Goal: Information Seeking & Learning: Learn about a topic

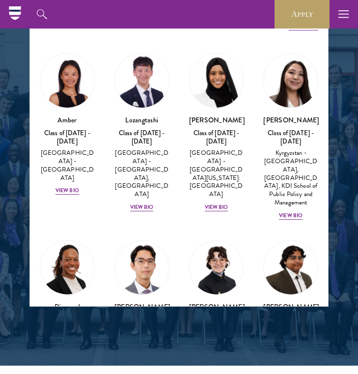
scroll to position [1221, 0]
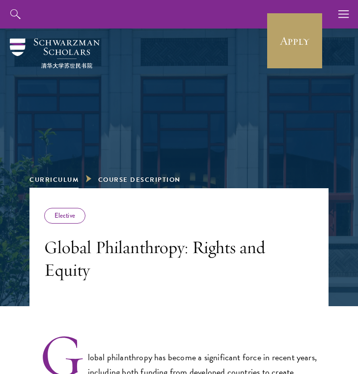
click at [61, 179] on link "Curriculum" at bounding box center [53, 180] width 49 height 10
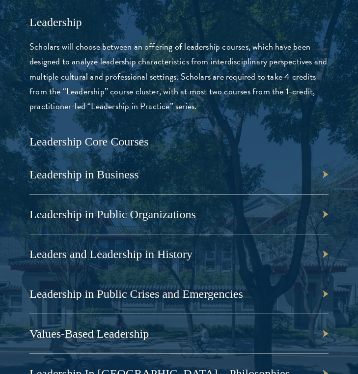
scroll to position [1740, 0]
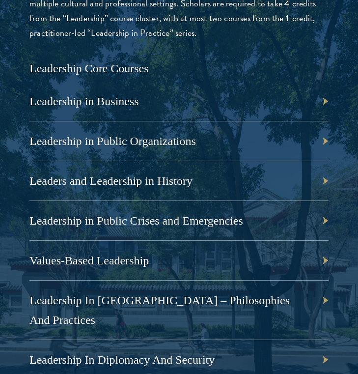
click at [326, 241] on div "Values-Based Leadership" at bounding box center [178, 261] width 299 height 40
click at [321, 241] on div "Values-Based Leadership" at bounding box center [178, 261] width 299 height 40
click at [119, 254] on link "Values-Based Leadership" at bounding box center [93, 260] width 119 height 13
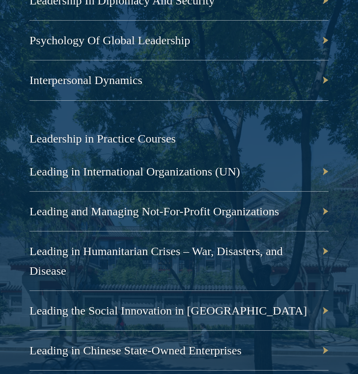
scroll to position [2114, 0]
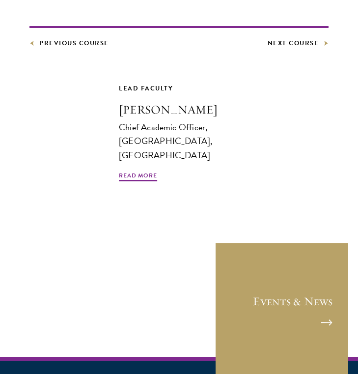
scroll to position [898, 0]
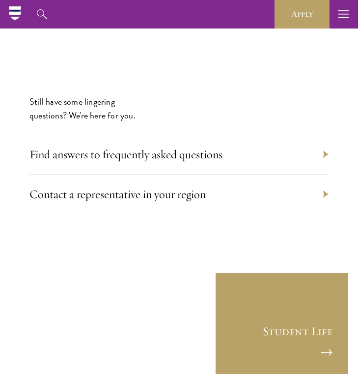
scroll to position [6778, 0]
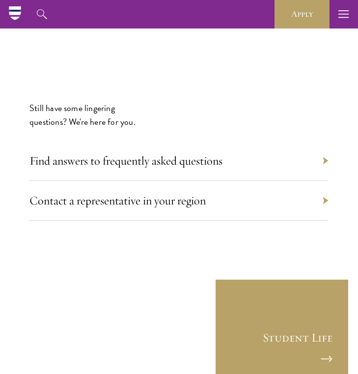
click at [297, 181] on div "Contact a representative in your region" at bounding box center [178, 201] width 299 height 40
click at [320, 181] on div "Contact a representative in your region" at bounding box center [178, 201] width 299 height 40
click at [323, 181] on div "Contact a representative in your region" at bounding box center [178, 201] width 299 height 40
click at [128, 193] on link "Contact a representative in your region" at bounding box center [122, 200] width 176 height 15
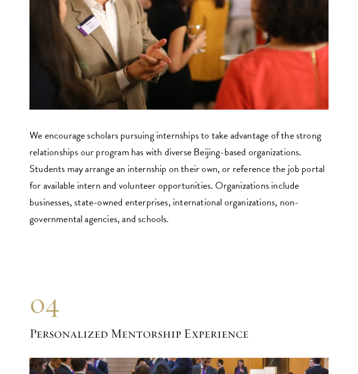
scroll to position [5954, 0]
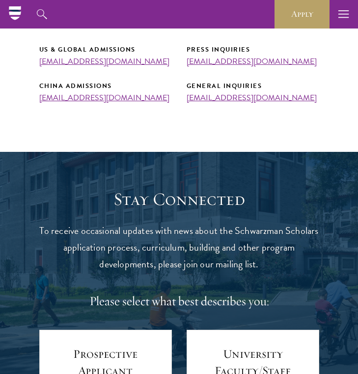
scroll to position [388, 0]
